Goal: Transaction & Acquisition: Purchase product/service

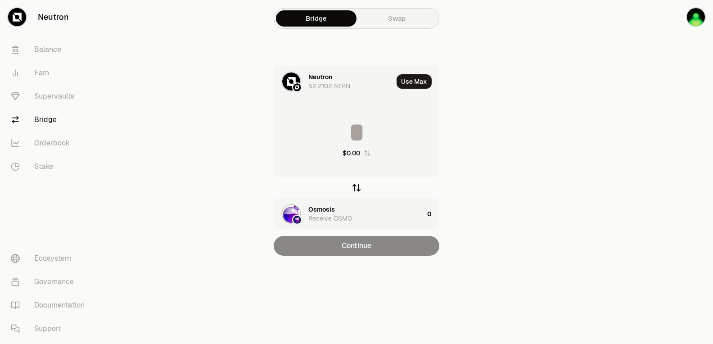
click at [356, 190] on icon "button" at bounding box center [357, 188] width 10 height 10
click at [312, 77] on div "Osmosis" at bounding box center [321, 76] width 27 height 9
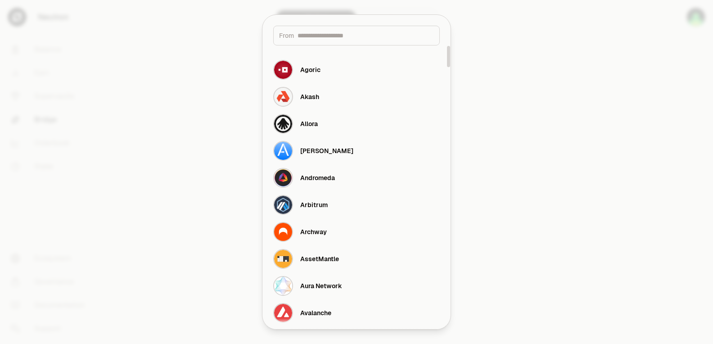
click at [310, 35] on input at bounding box center [366, 35] width 136 height 9
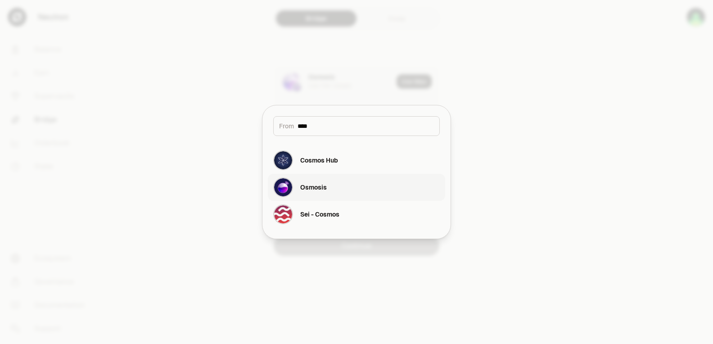
type input "****"
click at [327, 185] on button "Osmosis" at bounding box center [356, 187] width 177 height 27
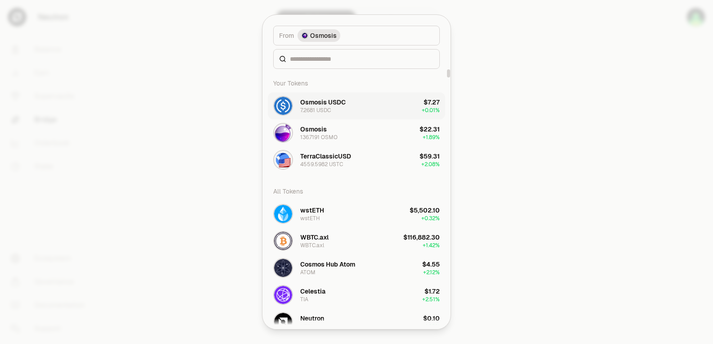
click at [332, 106] on div "Osmosis USDC" at bounding box center [322, 102] width 45 height 9
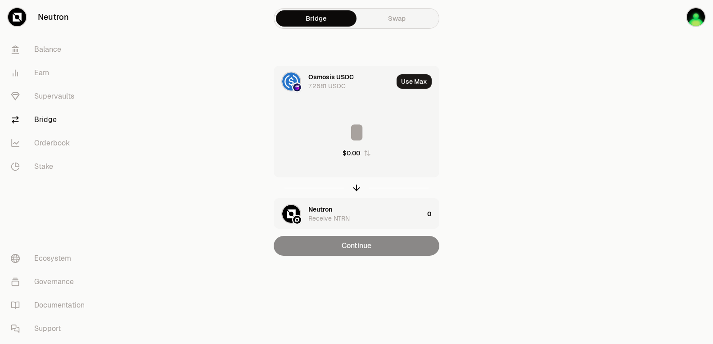
click at [333, 136] on input at bounding box center [356, 132] width 165 height 27
click at [334, 212] on div "Neutron Receive NTRN" at bounding box center [365, 214] width 115 height 18
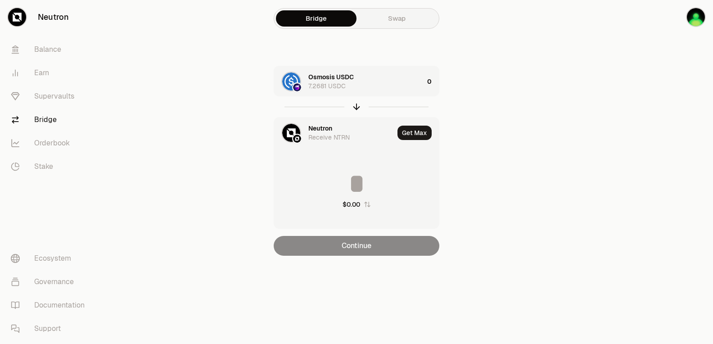
click at [320, 127] on div "Neutron" at bounding box center [320, 128] width 24 height 9
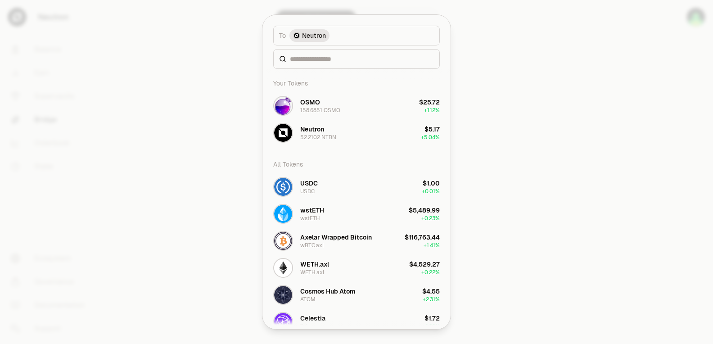
click at [315, 140] on div "52.2102 NTRN" at bounding box center [318, 137] width 36 height 7
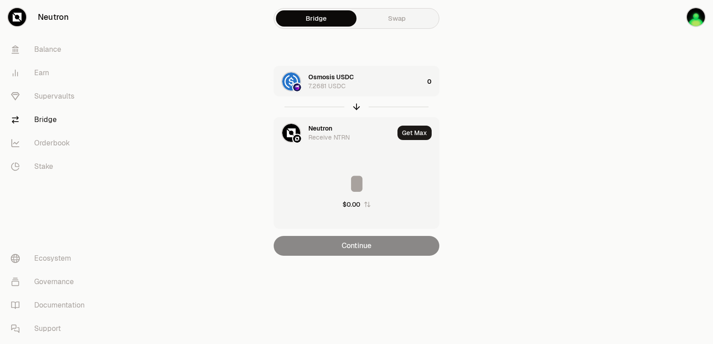
click at [316, 125] on div "Neutron" at bounding box center [320, 128] width 24 height 9
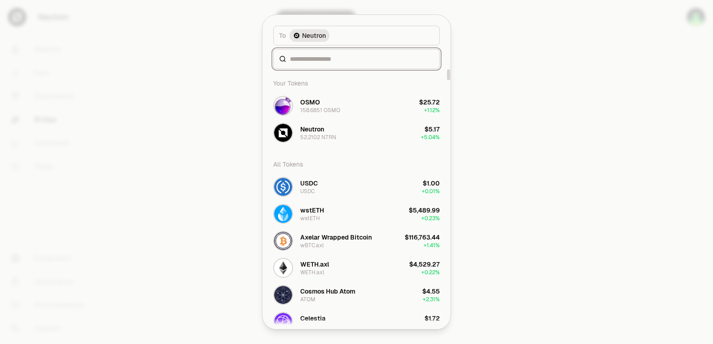
click at [309, 58] on input at bounding box center [362, 58] width 144 height 9
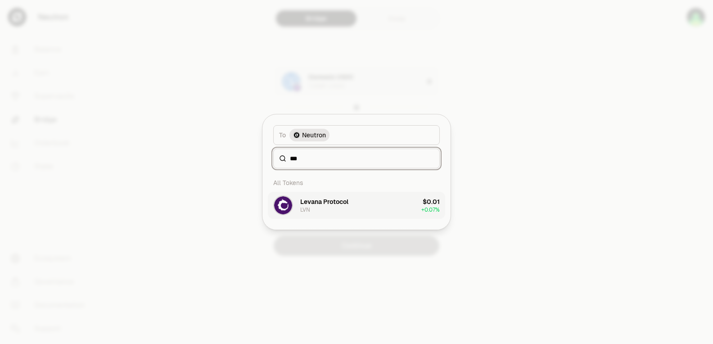
type input "***"
click at [339, 207] on div "Levana Protocol LVN" at bounding box center [324, 205] width 48 height 16
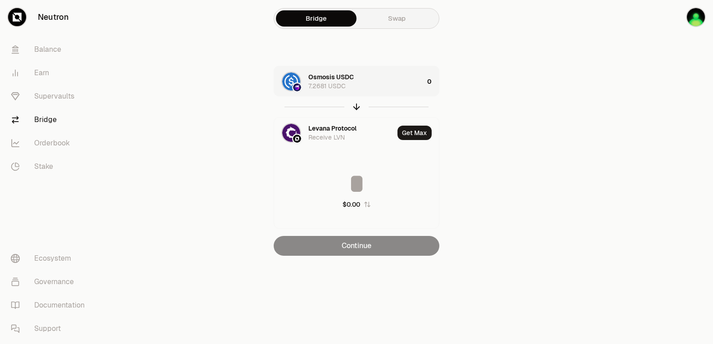
click at [379, 80] on div "Osmosis USDC 7.2681 USDC" at bounding box center [365, 81] width 115 height 18
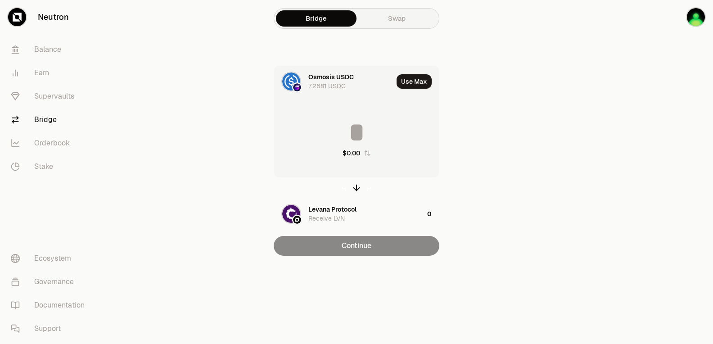
click at [363, 138] on input at bounding box center [356, 132] width 165 height 27
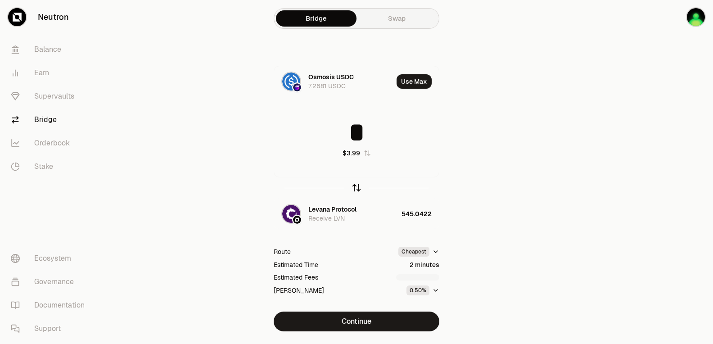
type input "*"
click at [355, 185] on icon "button" at bounding box center [357, 188] width 10 height 10
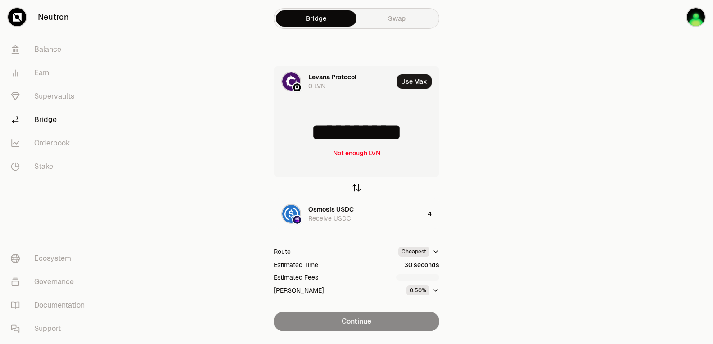
click at [355, 185] on icon "button" at bounding box center [357, 188] width 10 height 10
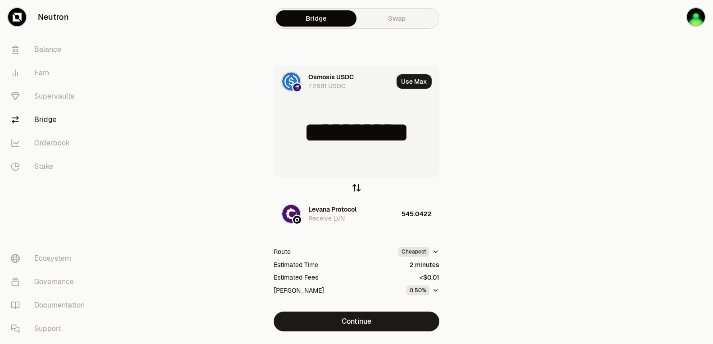
type input "*"
click at [341, 211] on div "Levana Protocol" at bounding box center [332, 209] width 48 height 9
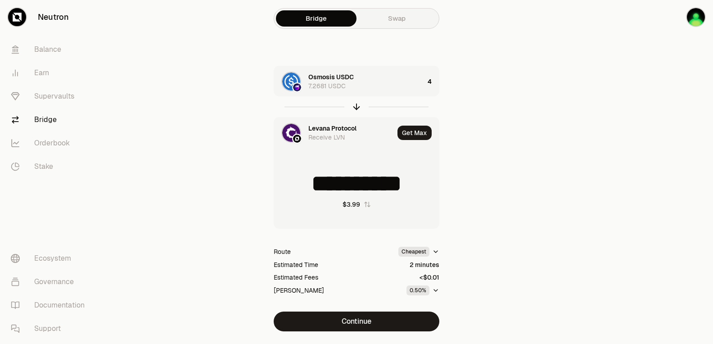
click at [325, 126] on div "Levana Protocol" at bounding box center [332, 128] width 48 height 9
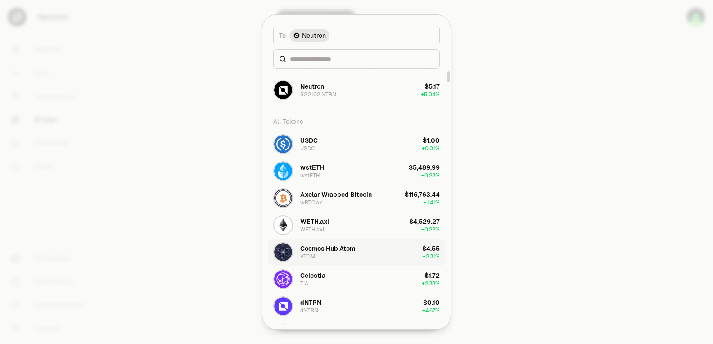
scroll to position [45, 0]
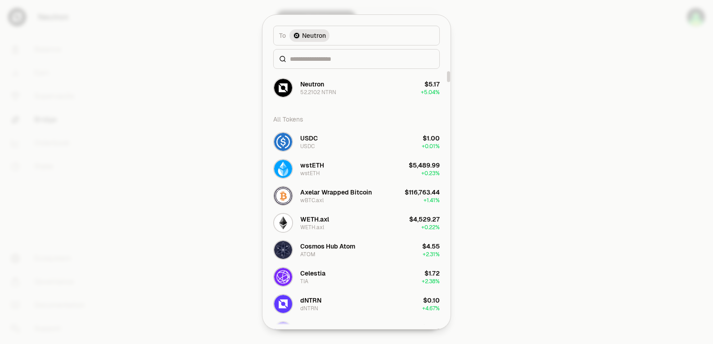
click at [546, 203] on div at bounding box center [356, 172] width 713 height 344
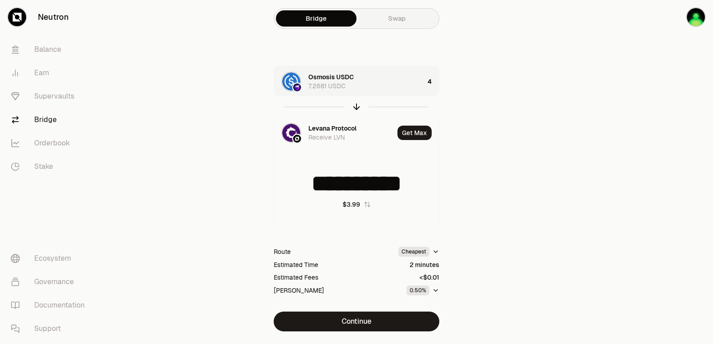
click at [357, 77] on div "Osmosis USDC 7.2681 USDC" at bounding box center [366, 81] width 116 height 18
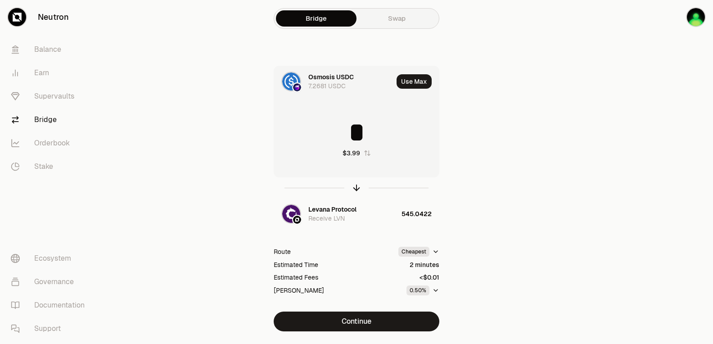
click at [322, 75] on div "Osmosis USDC" at bounding box center [330, 76] width 45 height 9
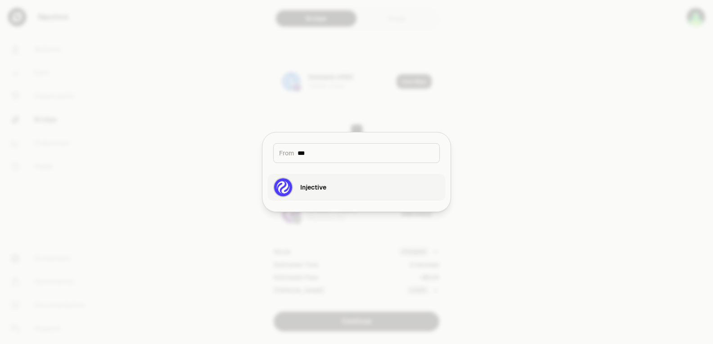
type input "***"
click at [326, 190] on button "Injective" at bounding box center [356, 187] width 177 height 27
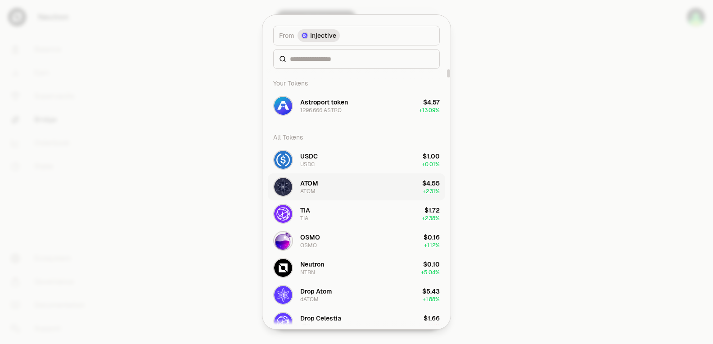
click at [326, 183] on button "ATOM ATOM $4.55 + 2.31%" at bounding box center [356, 186] width 177 height 27
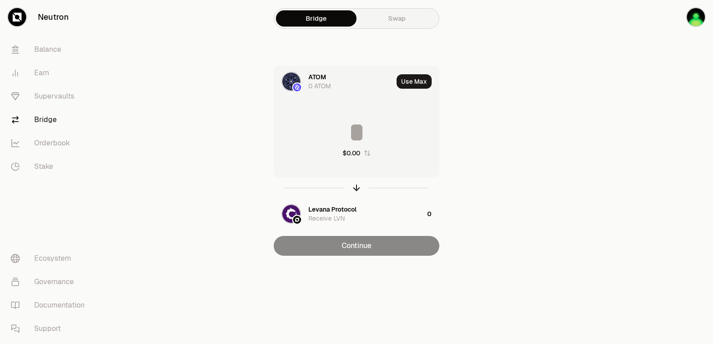
click at [324, 78] on div "ATOM" at bounding box center [317, 76] width 18 height 9
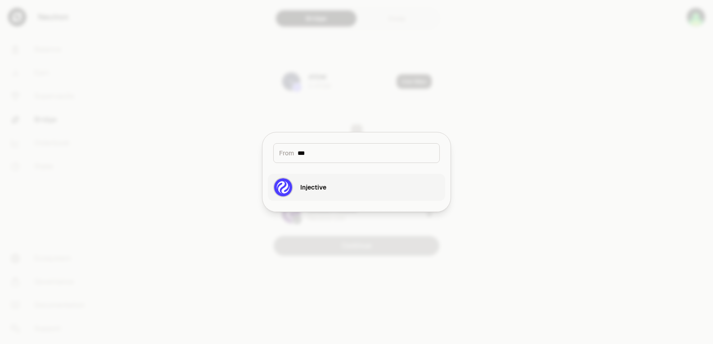
type input "***"
click at [322, 187] on div "Injective" at bounding box center [313, 187] width 26 height 9
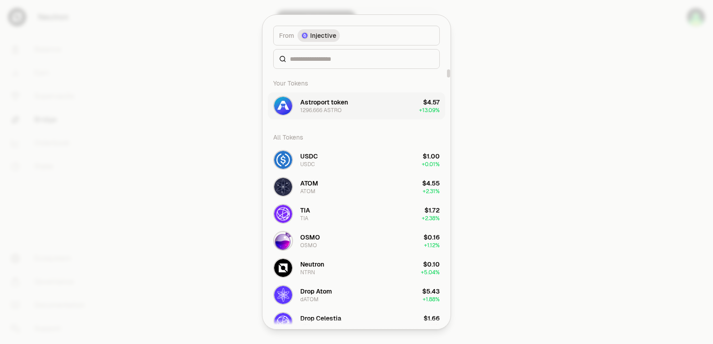
click at [336, 102] on div "Astroport token" at bounding box center [324, 102] width 48 height 9
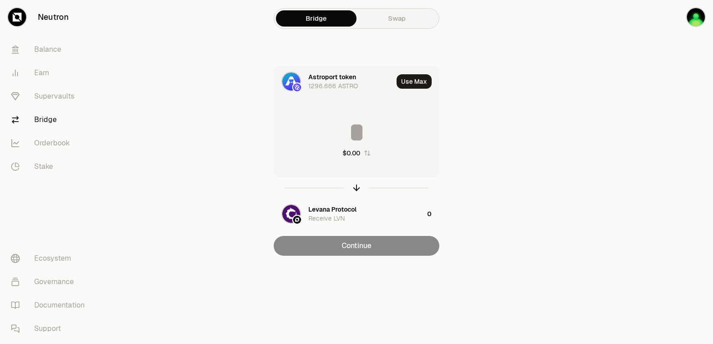
click at [412, 78] on button "Use Max" at bounding box center [414, 81] width 35 height 14
type input "**********"
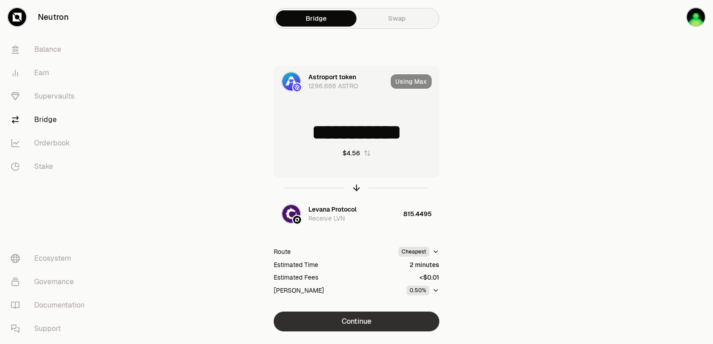
click at [367, 318] on button "Continue" at bounding box center [357, 321] width 166 height 20
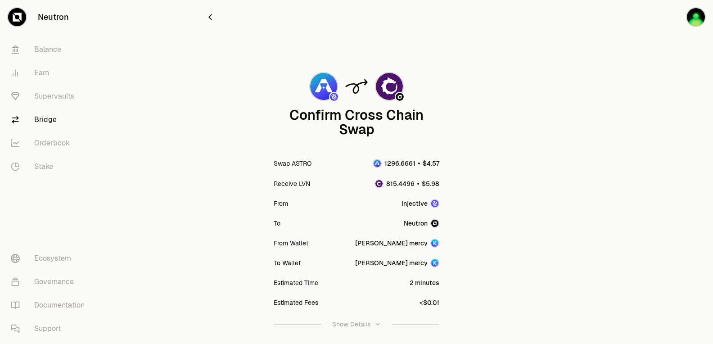
scroll to position [45, 0]
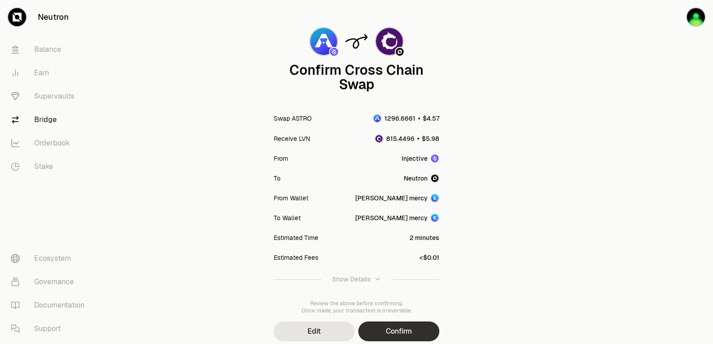
click at [400, 329] on button "Confirm" at bounding box center [398, 331] width 81 height 20
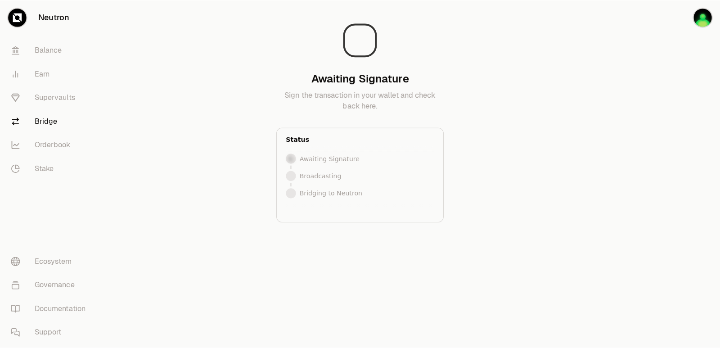
scroll to position [0, 0]
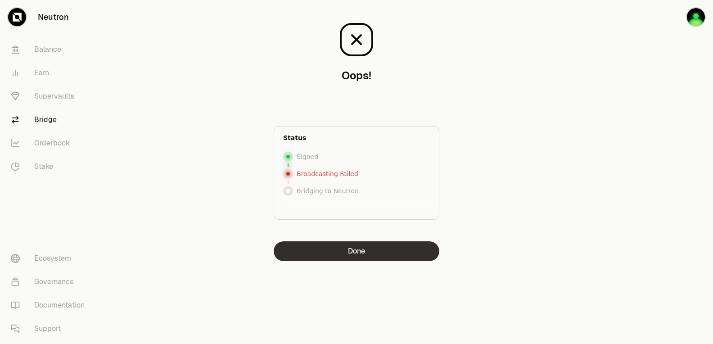
click at [368, 256] on button "Done" at bounding box center [357, 251] width 166 height 20
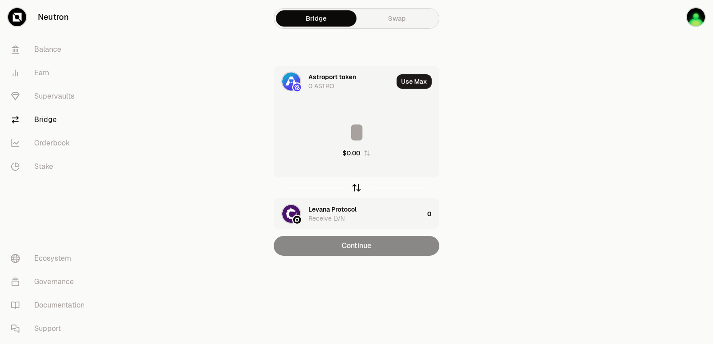
click at [359, 185] on icon "button" at bounding box center [357, 188] width 10 height 10
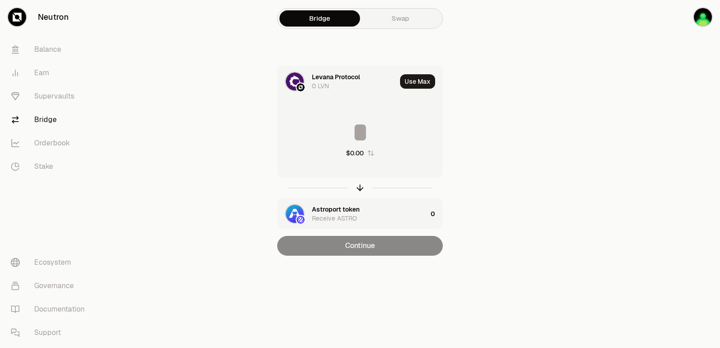
click at [328, 79] on div "Levana Protocol" at bounding box center [336, 76] width 48 height 9
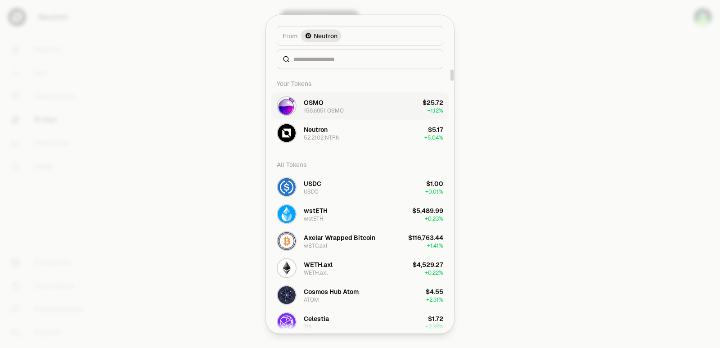
click at [334, 106] on div "OSMO 158.6851 OSMO" at bounding box center [324, 106] width 40 height 16
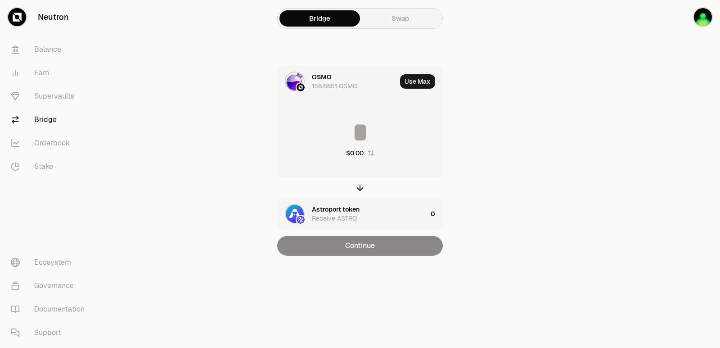
click at [345, 209] on div "Astroport token" at bounding box center [336, 209] width 48 height 9
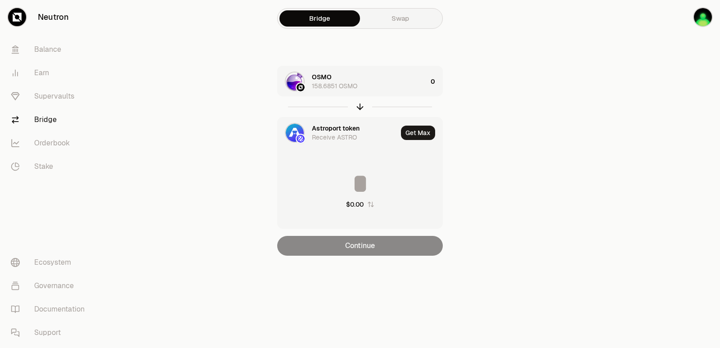
click at [332, 131] on div "Astroport token" at bounding box center [336, 128] width 48 height 9
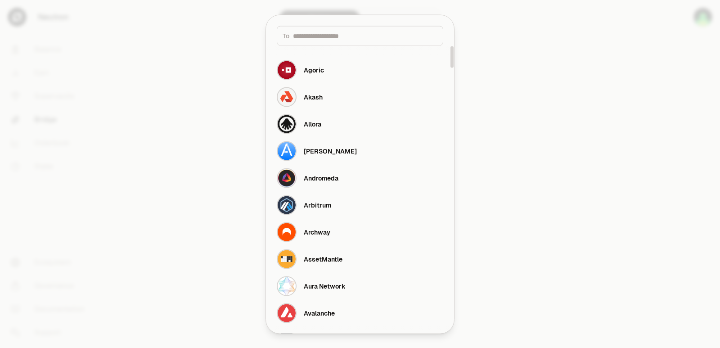
click at [341, 32] on input at bounding box center [365, 35] width 144 height 9
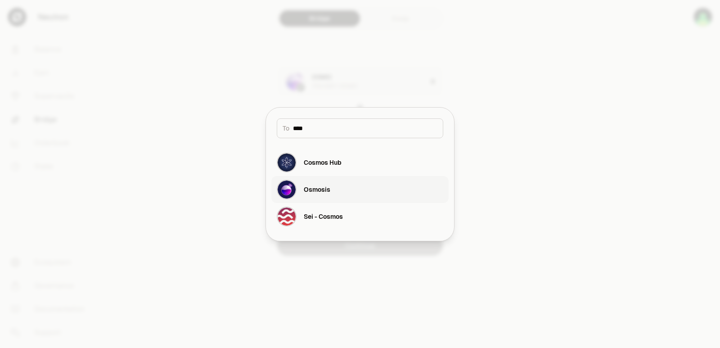
type input "****"
click at [347, 192] on button "Osmosis" at bounding box center [359, 189] width 177 height 27
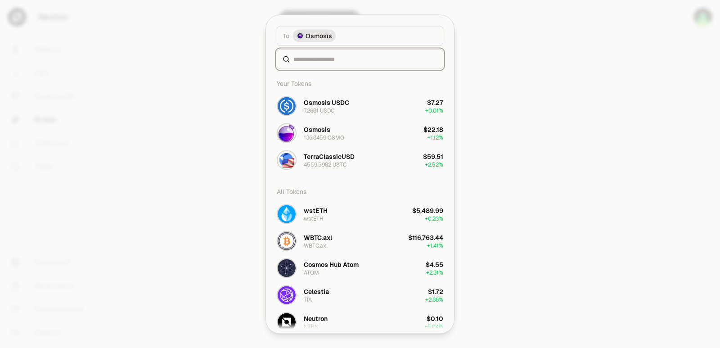
click at [318, 59] on input at bounding box center [365, 58] width 144 height 9
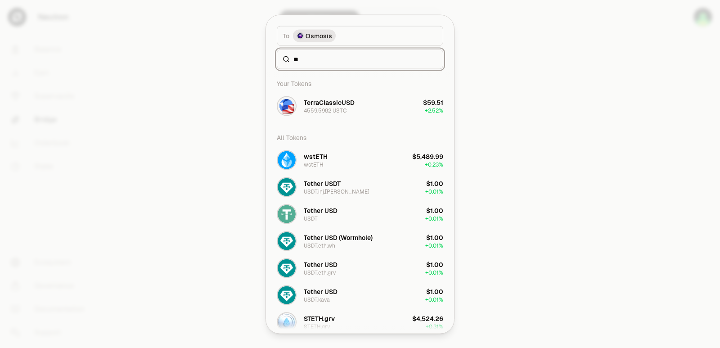
type input "*"
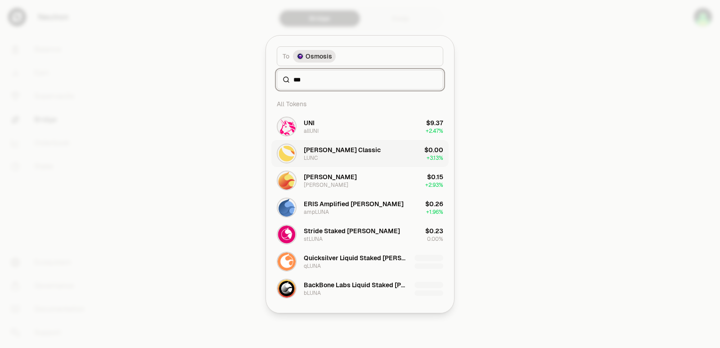
type input "***"
click at [334, 158] on div "[PERSON_NAME] Classic LUNC" at bounding box center [342, 153] width 77 height 16
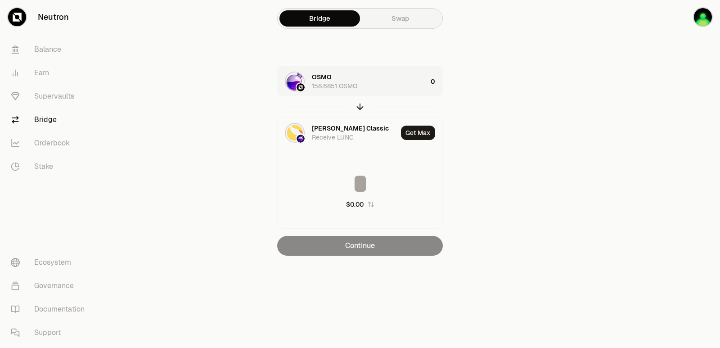
click at [366, 79] on div "OSMO 158.6851 OSMO" at bounding box center [369, 81] width 115 height 18
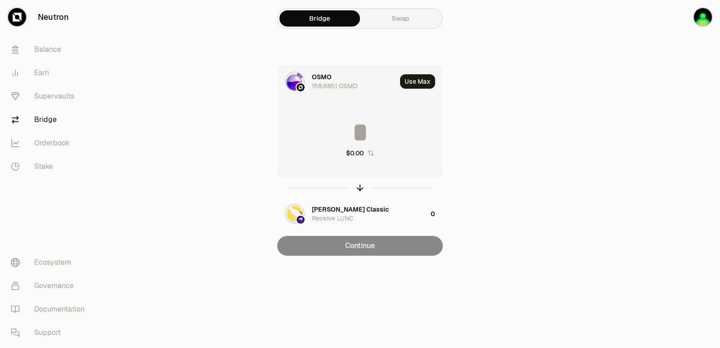
click at [368, 144] on input at bounding box center [360, 132] width 165 height 27
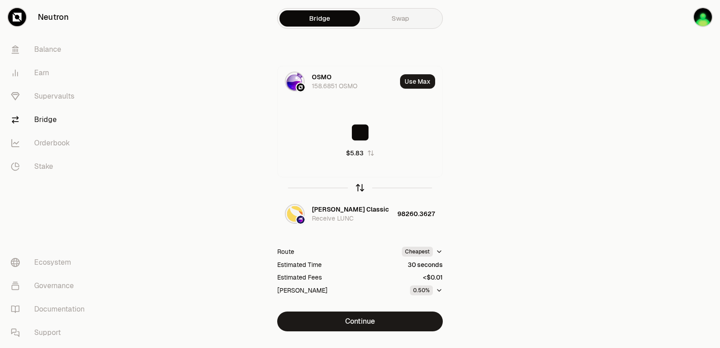
type input "**"
click at [360, 188] on icon "button" at bounding box center [360, 188] width 10 height 10
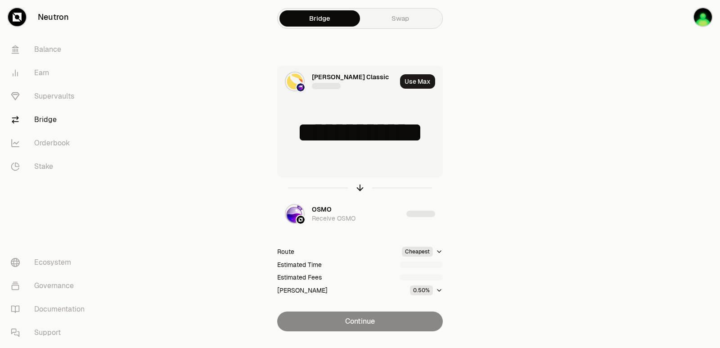
click at [350, 137] on input "**********" at bounding box center [360, 132] width 165 height 27
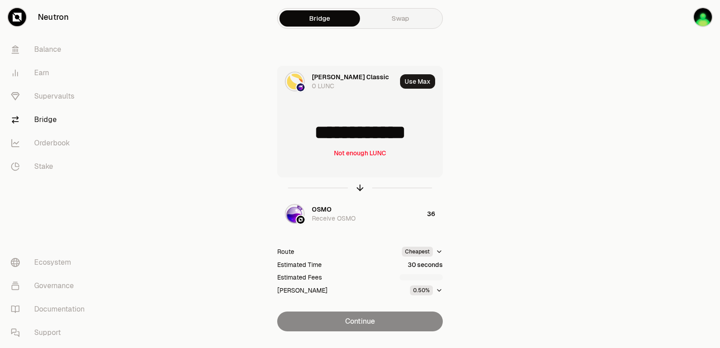
click at [350, 137] on input "**********" at bounding box center [360, 132] width 165 height 27
click at [350, 136] on input "**********" at bounding box center [360, 132] width 165 height 27
type input "******"
click at [624, 159] on div at bounding box center [669, 183] width 101 height 367
click at [362, 189] on icon "button" at bounding box center [360, 188] width 10 height 10
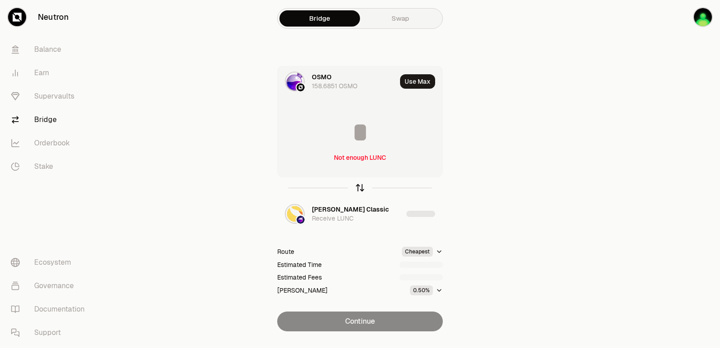
click at [362, 189] on icon "button" at bounding box center [360, 188] width 10 height 10
type input "******"
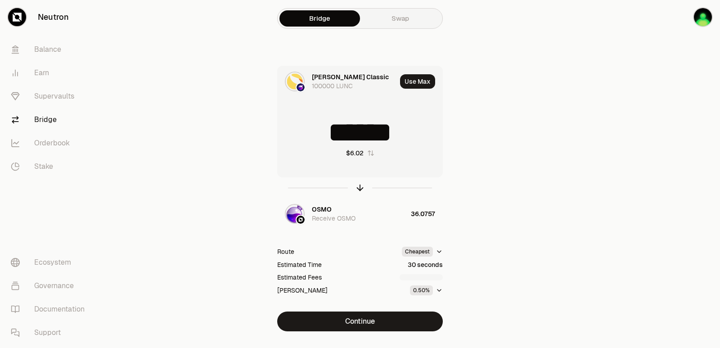
click at [366, 311] on div "[PERSON_NAME] Classic 100000 LUNC Use Max ****** $6.02 OSMO Receive OSMO 36.075…" at bounding box center [360, 199] width 302 height 266
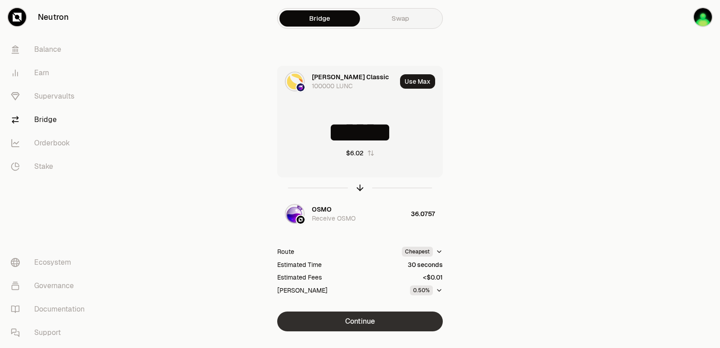
click at [362, 325] on button "Continue" at bounding box center [360, 321] width 166 height 20
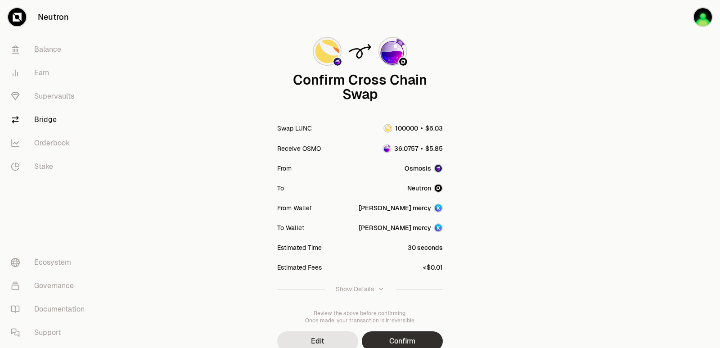
scroll to position [74, 0]
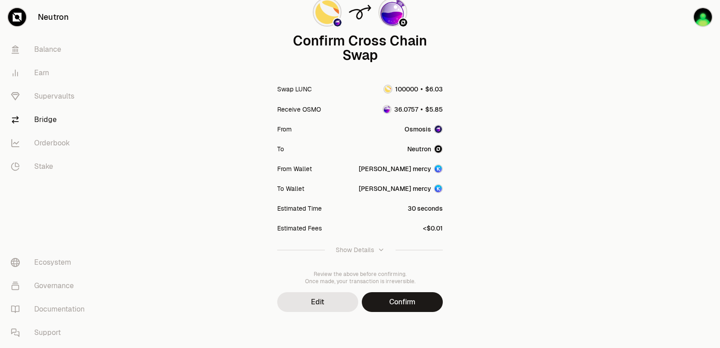
click at [410, 305] on button "Confirm" at bounding box center [402, 302] width 81 height 20
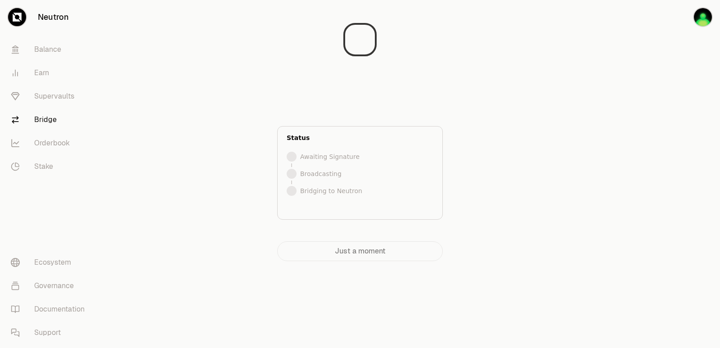
scroll to position [0, 0]
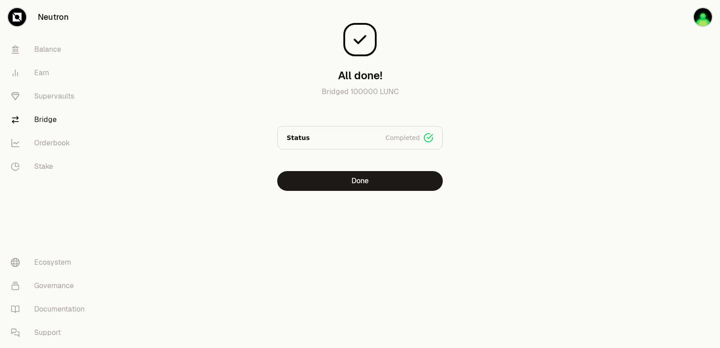
click at [691, 140] on div at bounding box center [669, 113] width 101 height 227
click at [353, 184] on button "Done" at bounding box center [360, 181] width 166 height 20
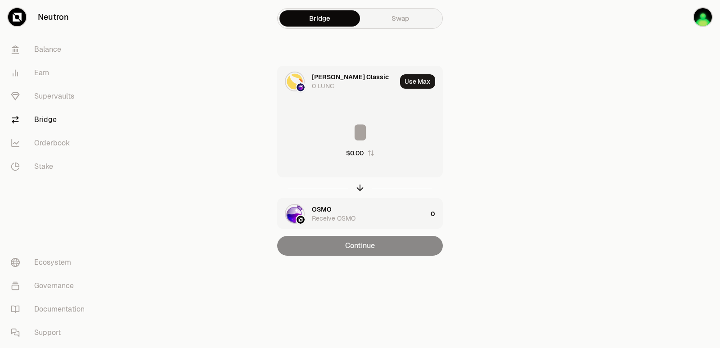
click at [338, 123] on input at bounding box center [360, 132] width 165 height 27
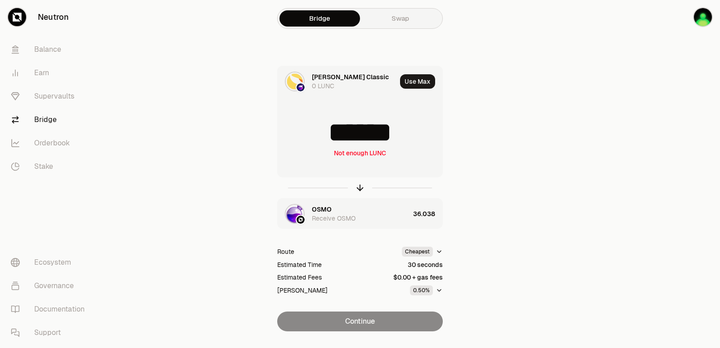
click at [321, 139] on input "******" at bounding box center [360, 132] width 165 height 27
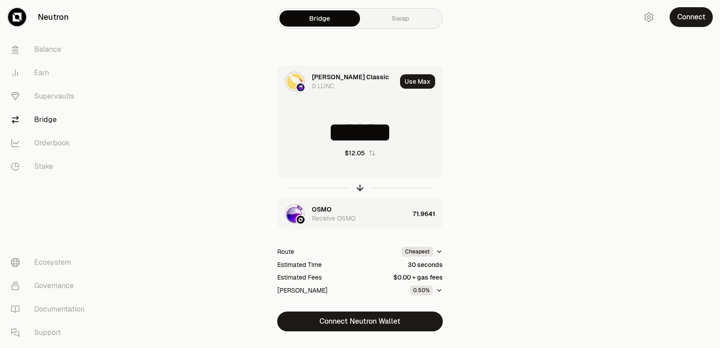
click at [651, 119] on div at bounding box center [669, 183] width 101 height 367
click at [343, 324] on button "Connect Neutron Wallet" at bounding box center [360, 321] width 166 height 20
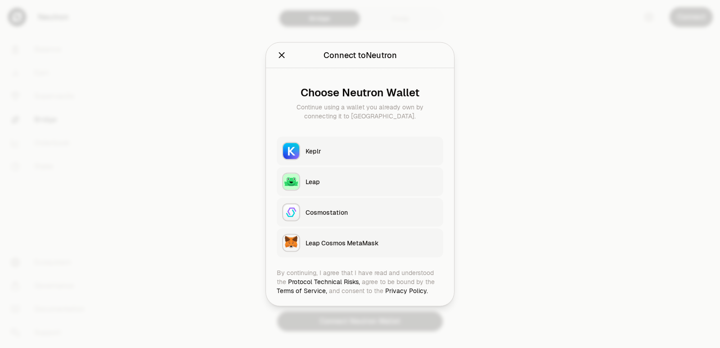
click at [327, 149] on div "Keplr" at bounding box center [372, 150] width 132 height 9
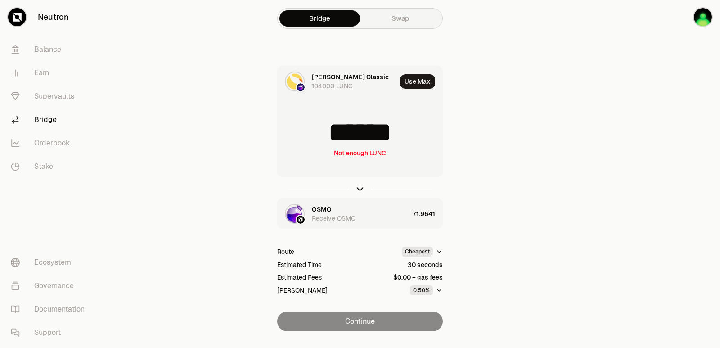
click at [325, 135] on input "******" at bounding box center [360, 132] width 165 height 27
click at [416, 81] on button "Use Max" at bounding box center [417, 81] width 35 height 14
type input "******"
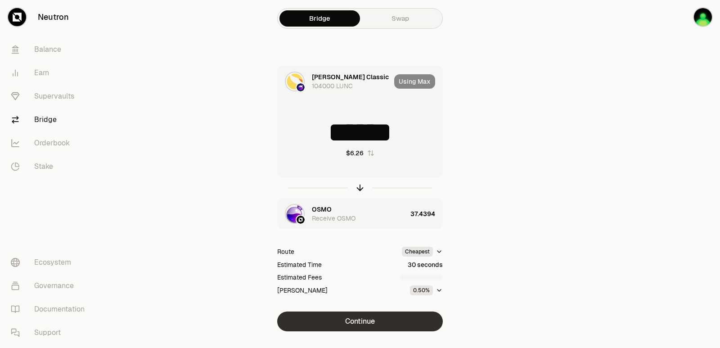
click at [353, 320] on button "Continue" at bounding box center [360, 321] width 166 height 20
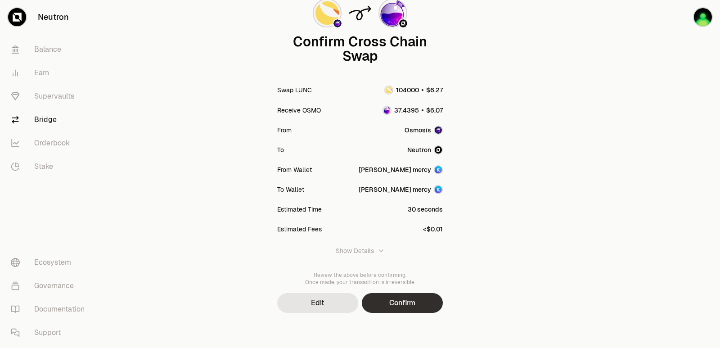
scroll to position [74, 0]
click at [385, 296] on button "Confirm" at bounding box center [402, 302] width 81 height 20
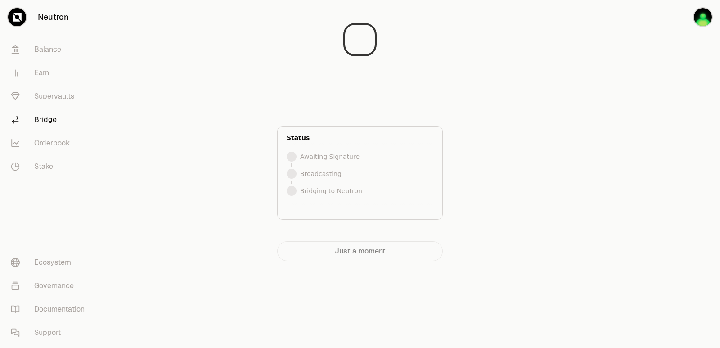
scroll to position [0, 0]
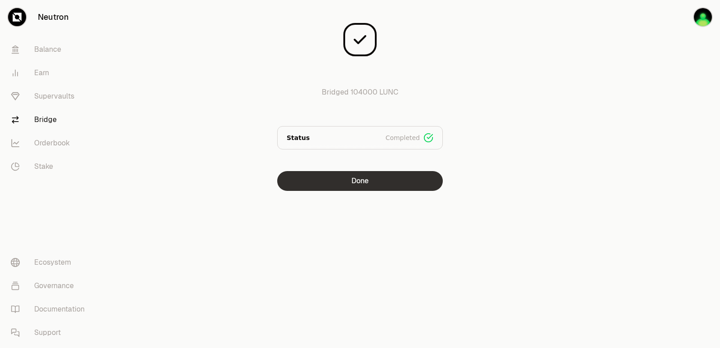
click at [334, 183] on button "Done" at bounding box center [360, 181] width 166 height 20
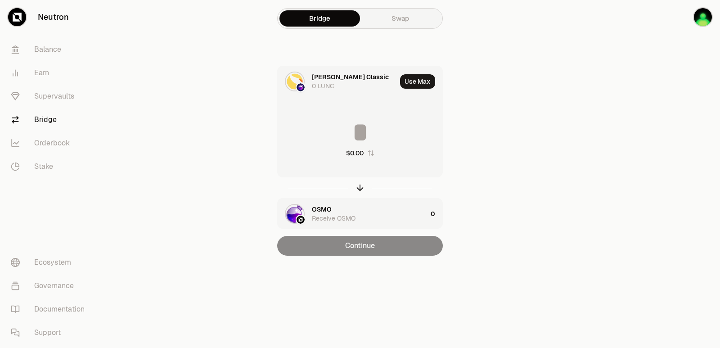
click at [526, 139] on section "Bridge Swap [PERSON_NAME] Classic 0 LUNC Use Max $0.00 OSMO Receive OSMO 0 Cont…" at bounding box center [360, 146] width 346 height 292
click at [600, 186] on main "Bridge Swap [PERSON_NAME] Classic 0 LUNC Use Max $0.00 OSMO Receive OSMO 0 Cont…" at bounding box center [410, 146] width 619 height 292
